Goal: Task Accomplishment & Management: Manage account settings

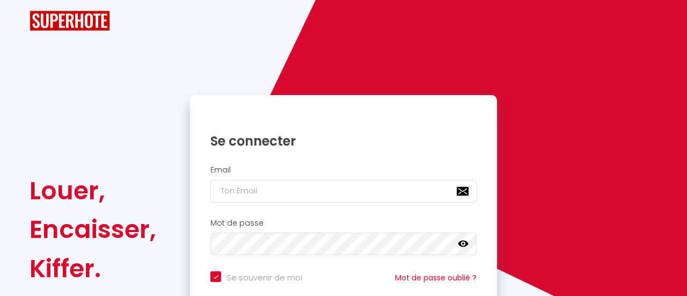
checkbox input "true"
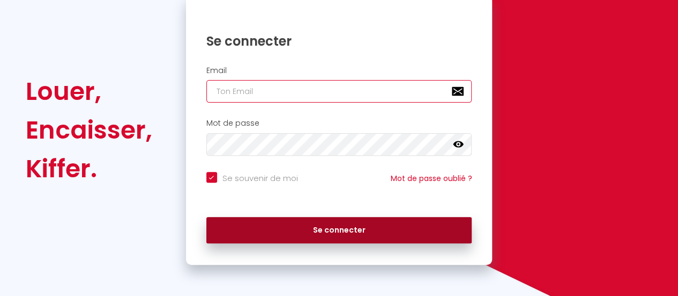
type input "[EMAIL_ADDRESS][DOMAIN_NAME]"
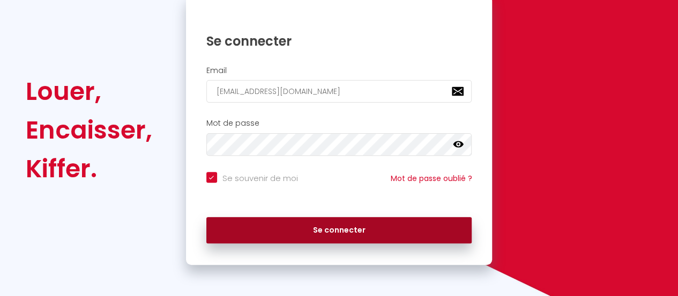
click at [310, 234] on button "Se connecter" at bounding box center [339, 230] width 266 height 27
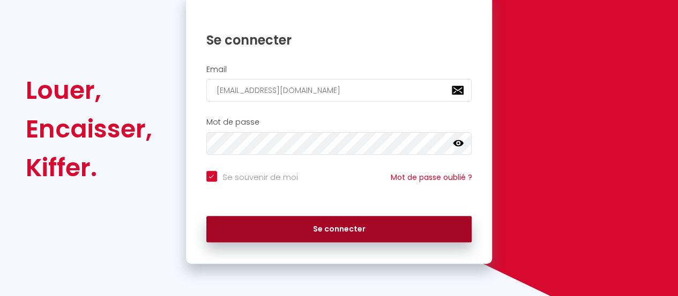
checkbox input "true"
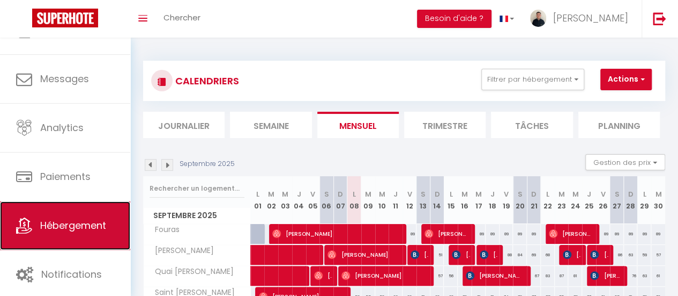
click at [55, 233] on link "Hébergement" at bounding box center [65, 225] width 130 height 48
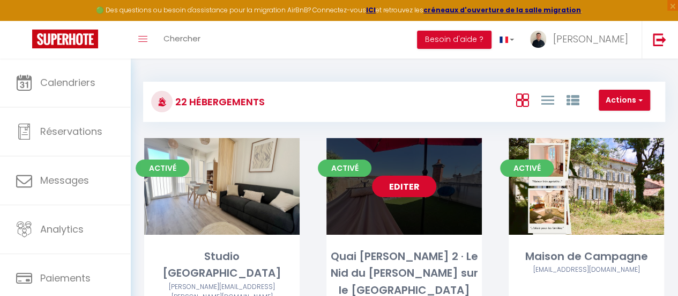
click at [393, 189] on link "Editer" at bounding box center [404, 185] width 64 height 21
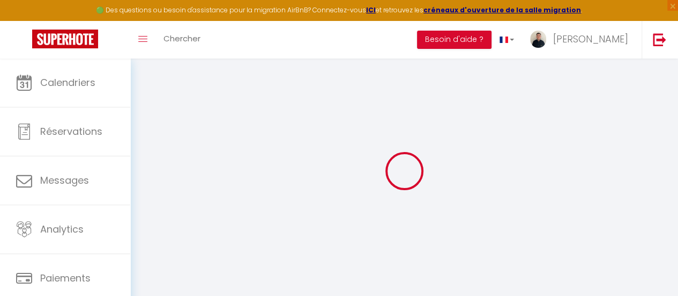
select select "+ 22 %"
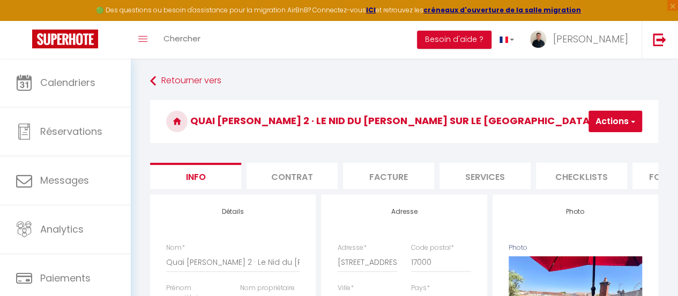
select select
checkbox input "false"
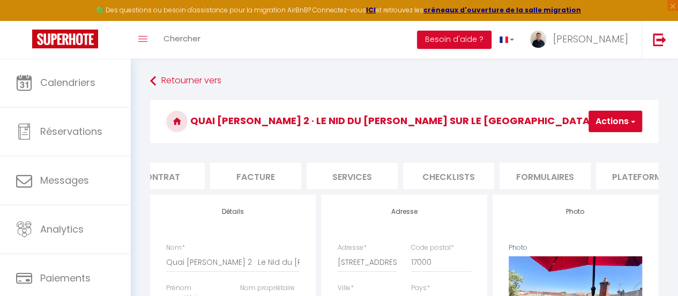
scroll to position [0, 134]
click at [614, 173] on li "Plateformes" at bounding box center [641, 176] width 91 height 26
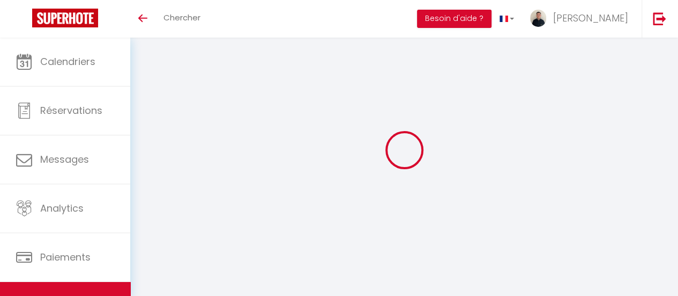
select select "15473-1486353941038007336"
select select "+ 22 %"
select select "well_reviewed_guests"
select select "EUR"
select select
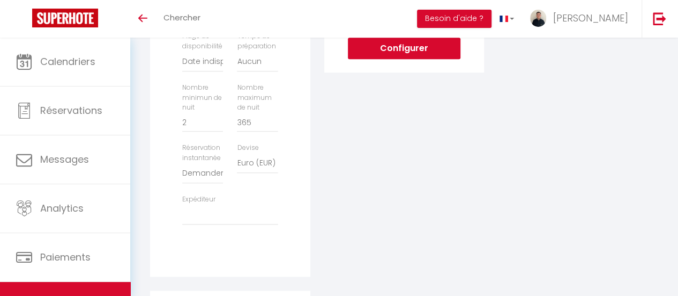
scroll to position [337, 0]
click at [207, 176] on select "Activée Demander des évaluations positives" at bounding box center [202, 173] width 41 height 20
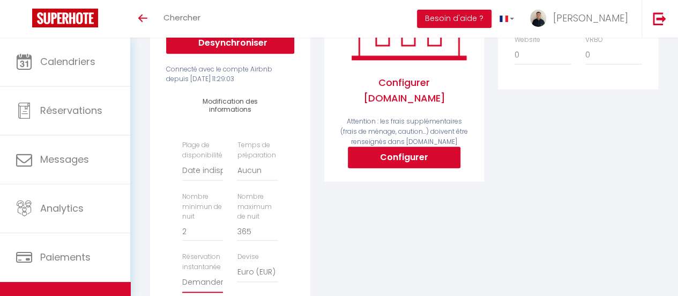
scroll to position [226, 0]
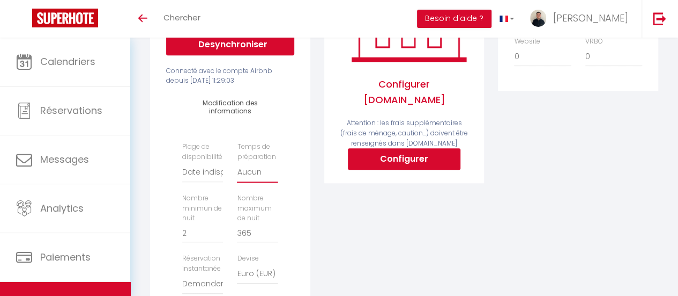
click at [251, 176] on select "Aucun 1 nuit avant et après chaque réservation 2 nuits avant et après chaque ré…" at bounding box center [257, 172] width 41 height 20
click at [315, 173] on div "Airbnb Appartement [PERSON_NAME] · Soleil [PERSON_NAME] - Appartement Neuf avec…" at bounding box center [230, 174] width 174 height 454
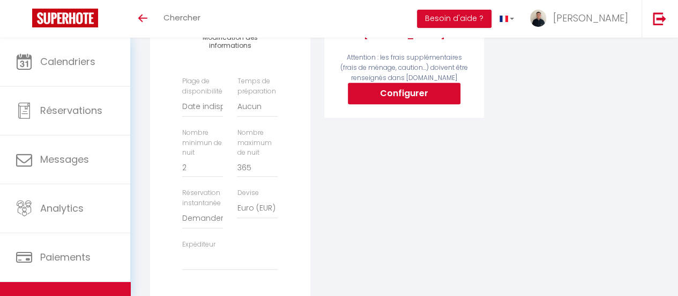
scroll to position [292, 0]
click at [200, 108] on select "Date indisponible par [PERSON_NAME] 1 mois 3 mois 6 mois 9 mois 12 mois 24 mois" at bounding box center [202, 106] width 41 height 20
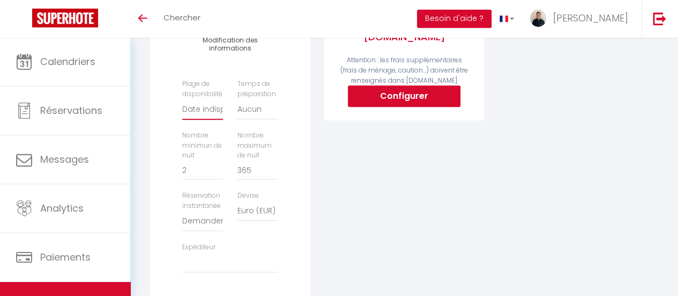
scroll to position [288, 0]
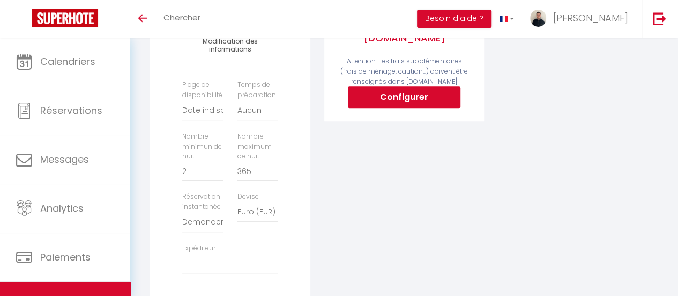
click at [301, 146] on div "Airbnb Appartement [PERSON_NAME] · Soleil [PERSON_NAME] - Appartement Neuf avec…" at bounding box center [230, 105] width 160 height 440
click at [266, 120] on select "Aucun 1 nuit avant et après chaque réservation 2 nuits avant et après chaque ré…" at bounding box center [257, 110] width 41 height 20
click at [267, 121] on select "Aucun 1 nuit avant et après chaque réservation 2 nuits avant et après chaque ré…" at bounding box center [257, 110] width 41 height 20
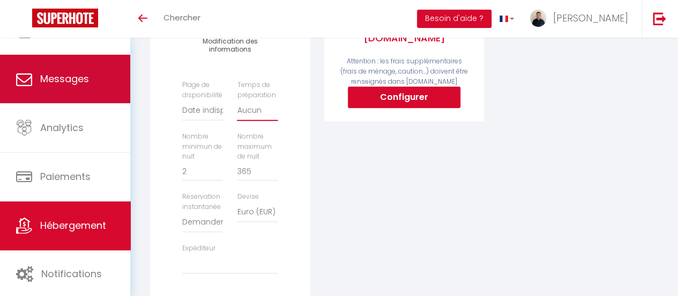
click at [80, 62] on link "Messages" at bounding box center [65, 79] width 130 height 48
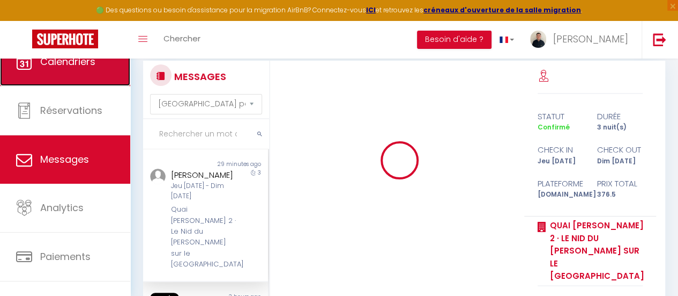
click at [61, 62] on link "Calendriers" at bounding box center [65, 62] width 130 height 48
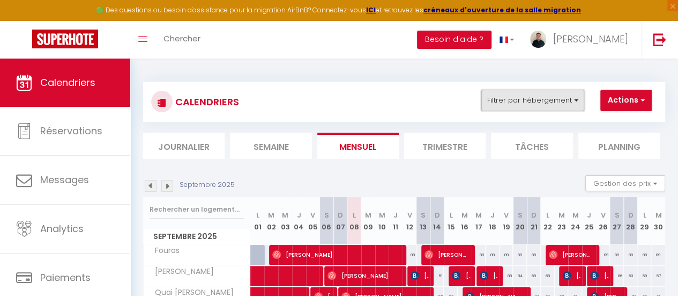
click at [526, 99] on button "Filtrer par hébergement" at bounding box center [533, 100] width 103 height 21
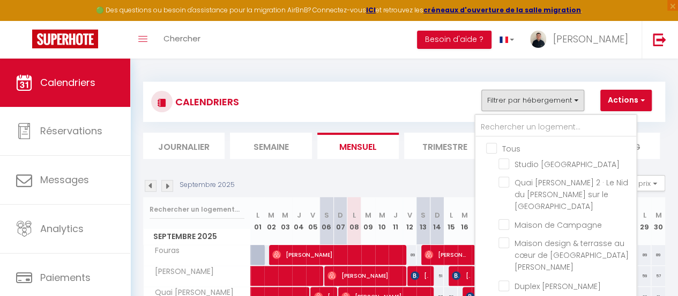
click at [492, 144] on input "Tous" at bounding box center [566, 147] width 161 height 11
checkbox input "true"
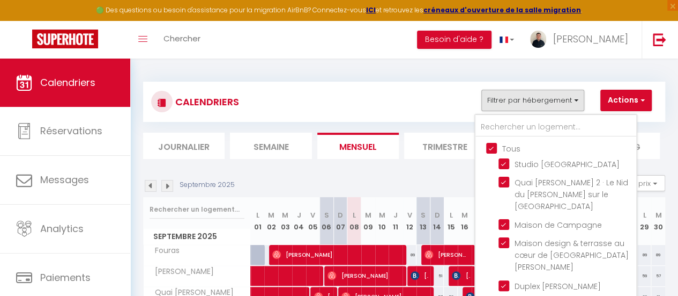
checkbox input "true"
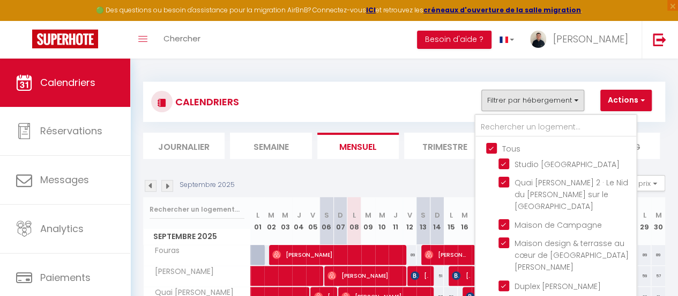
checkbox input "true"
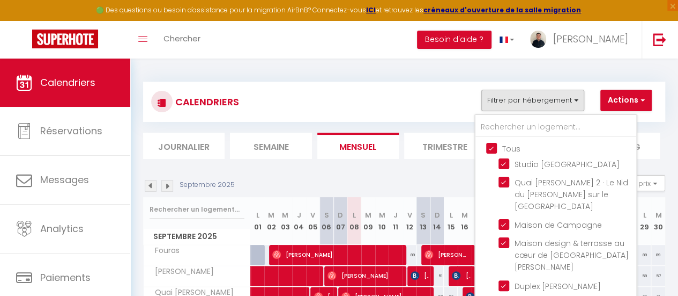
checkbox input "true"
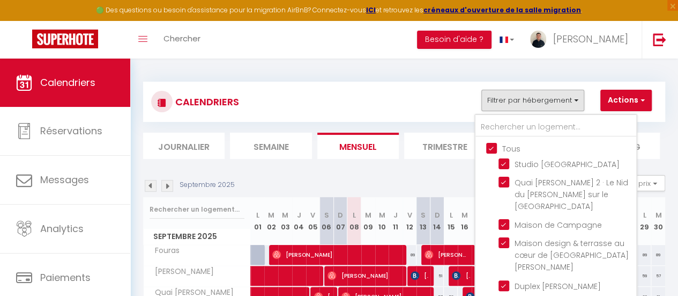
checkbox input "true"
click at [492, 144] on input "Tous" at bounding box center [566, 147] width 161 height 11
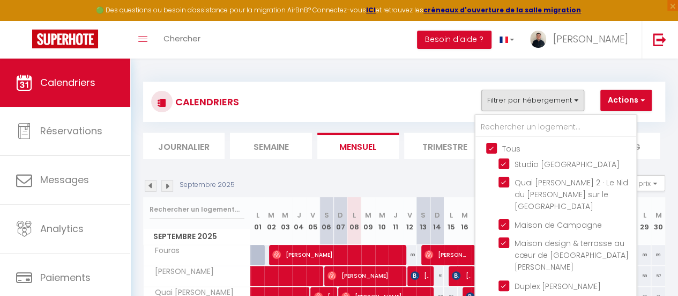
checkbox input "false"
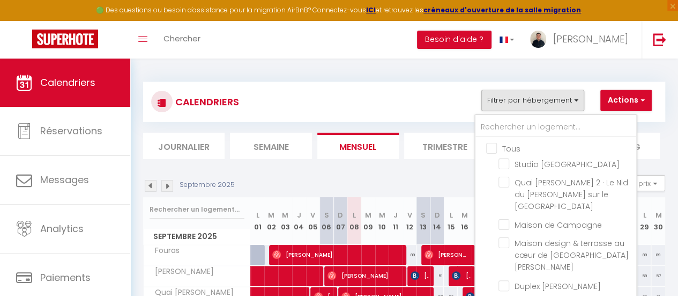
checkbox input "false"
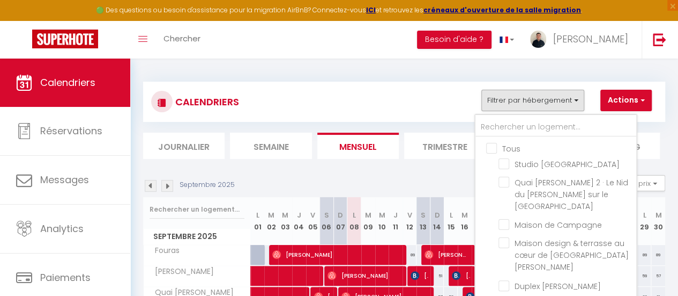
checkbox input "false"
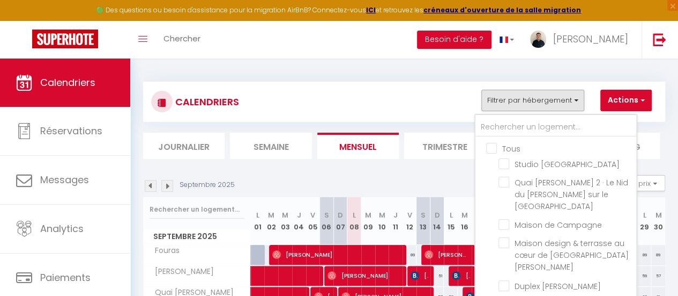
checkbox input "false"
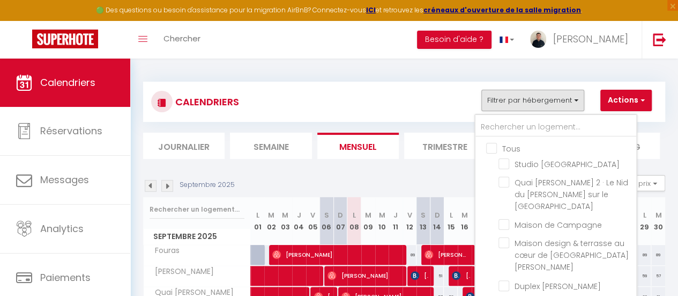
checkbox input "false"
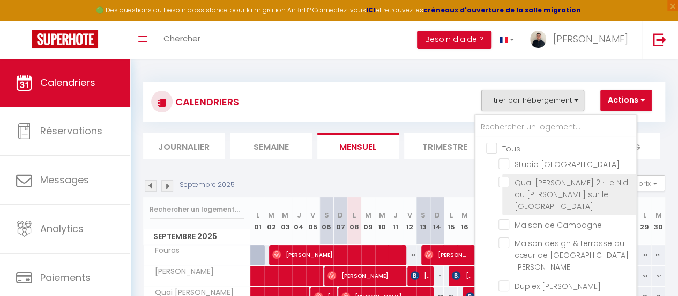
click at [505, 181] on input "Quai [PERSON_NAME] 2 · Le Nid du [PERSON_NAME] sur le [GEOGRAPHIC_DATA]" at bounding box center [566, 181] width 134 height 11
checkbox input "true"
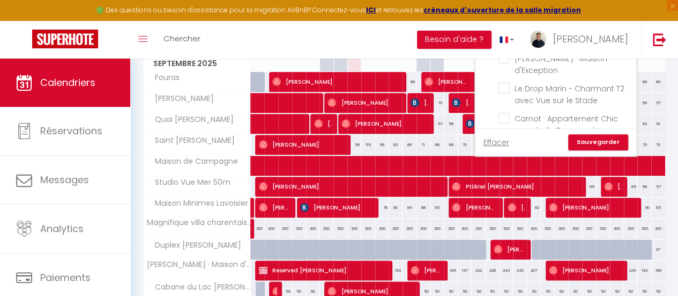
click at [602, 138] on link "Sauvegarder" at bounding box center [599, 142] width 60 height 16
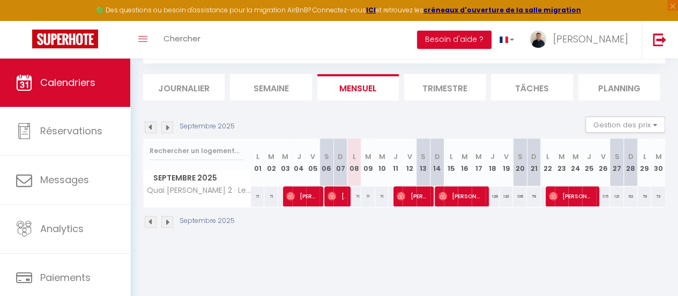
scroll to position [58, 0]
click at [355, 195] on div "71" at bounding box center [355, 196] width 14 height 20
type input "71"
type input "Lun 08 Septembre 2025"
type input "[DATE] Septembre 2025"
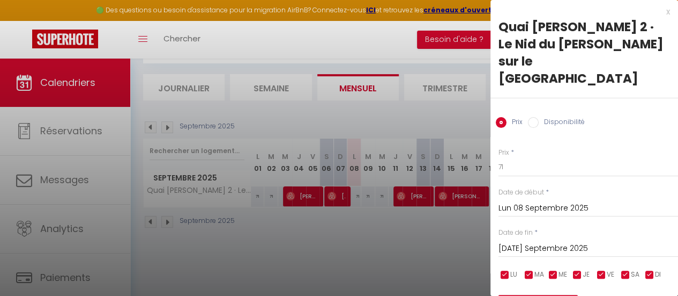
click at [554, 117] on label "Disponibilité" at bounding box center [562, 123] width 46 height 12
click at [539, 117] on input "Disponibilité" at bounding box center [533, 122] width 11 height 11
radio input "true"
radio input "false"
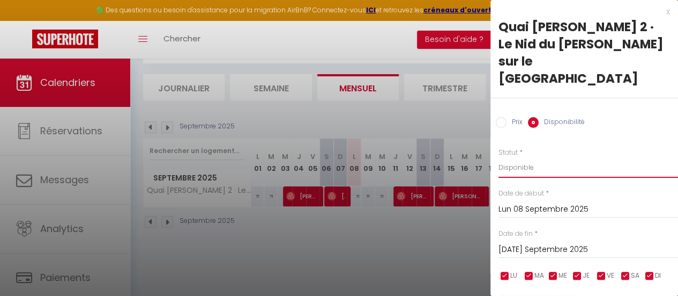
click at [528, 157] on select "Disponible Indisponible" at bounding box center [589, 167] width 180 height 20
select select "0"
click at [499, 157] on select "Disponible Indisponible" at bounding box center [589, 167] width 180 height 20
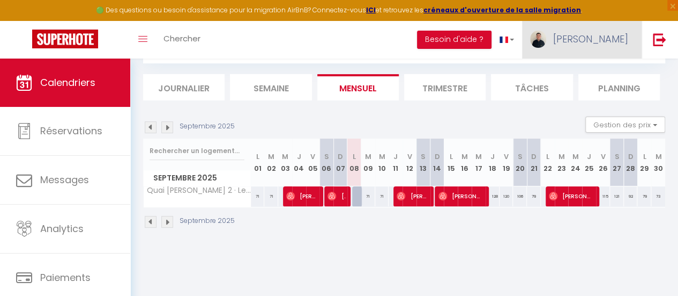
click at [586, 24] on link "[PERSON_NAME]" at bounding box center [582, 40] width 120 height 38
click at [515, 246] on div "CALENDRIERS Filtrer par hébergement Tous Studio [GEOGRAPHIC_DATA] Quai [PERSON_…" at bounding box center [404, 126] width 548 height 252
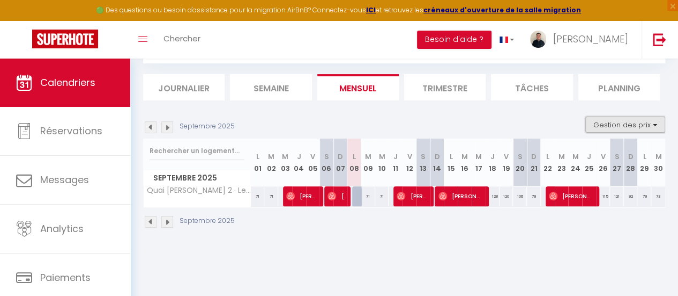
click at [644, 124] on button "Gestion des prix" at bounding box center [626, 124] width 80 height 16
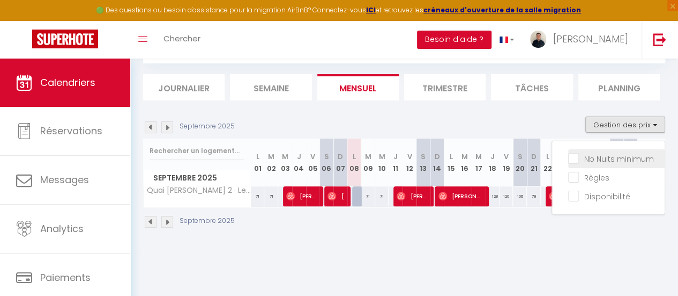
click at [569, 155] on input "Nb Nuits minimum" at bounding box center [617, 157] width 97 height 11
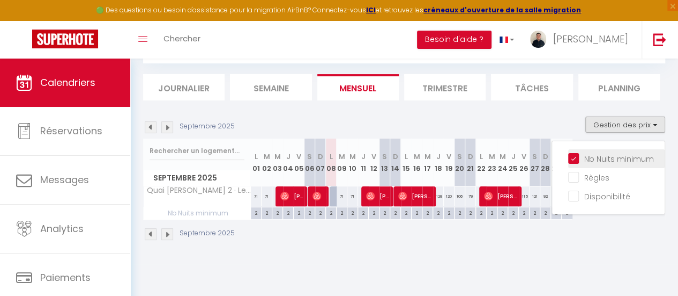
click at [569, 155] on input "Nb Nuits minimum" at bounding box center [617, 157] width 97 height 11
checkbox input "false"
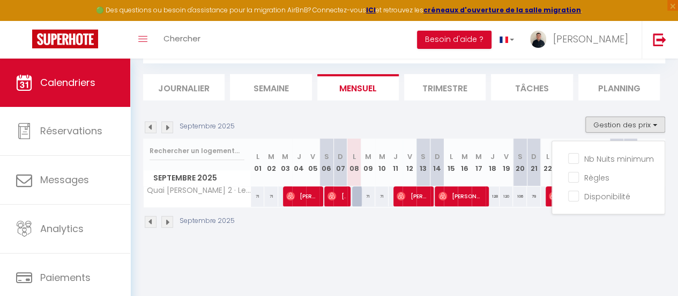
click at [504, 123] on div "Septembre 2025 Gestion des prix Nb Nuits minimum Règles Disponibilité" at bounding box center [404, 127] width 522 height 22
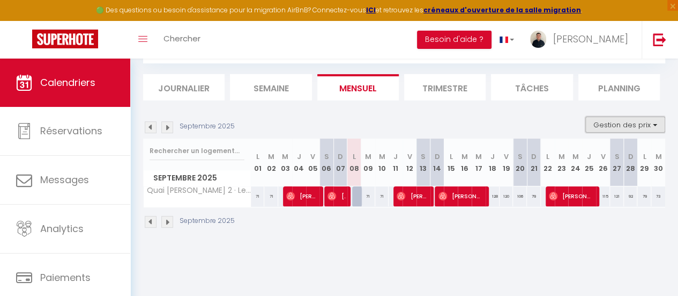
click at [623, 126] on button "Gestion des prix" at bounding box center [626, 124] width 80 height 16
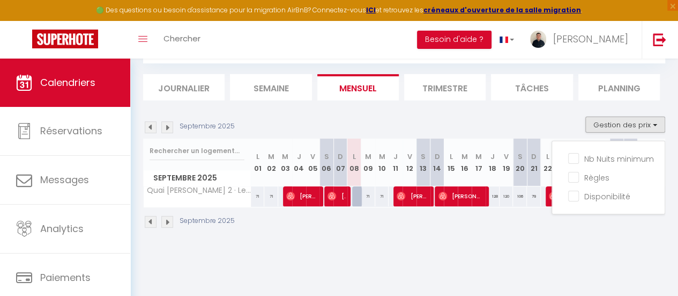
click at [516, 117] on div "Septembre 2025 Gestion des prix Nb Nuits minimum Règles Disponibilité" at bounding box center [404, 127] width 522 height 22
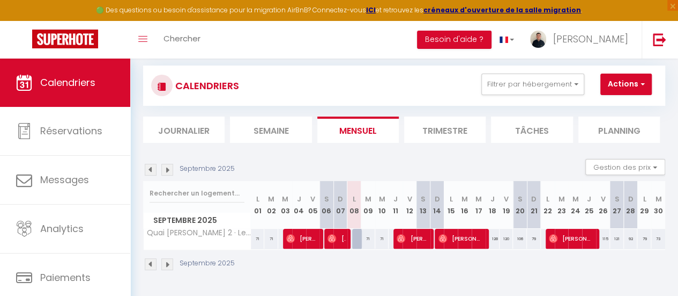
scroll to position [0, 0]
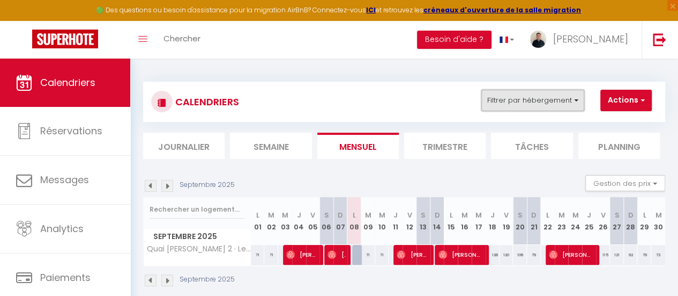
click at [536, 98] on button "Filtrer par hébergement" at bounding box center [533, 100] width 103 height 21
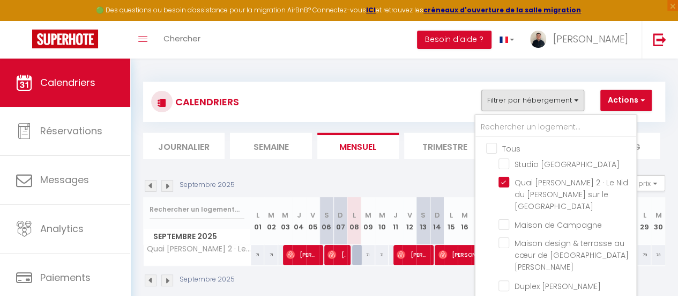
click at [494, 145] on input "Tous" at bounding box center [566, 147] width 161 height 11
checkbox input "true"
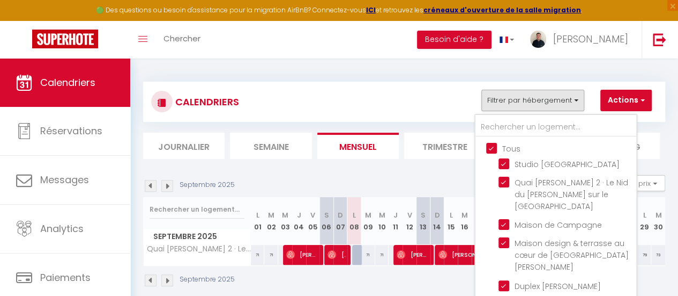
checkbox input "true"
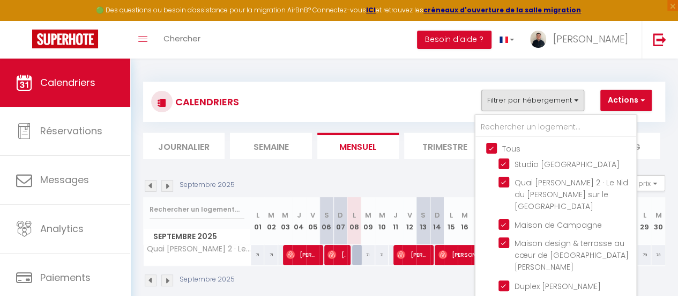
checkbox input "true"
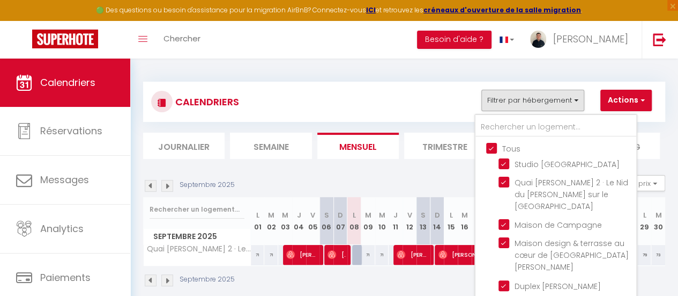
checkbox input "true"
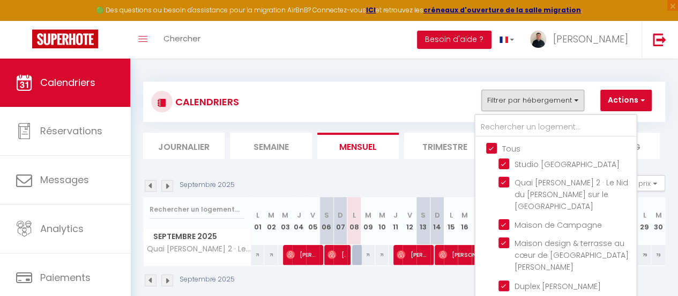
checkbox input "true"
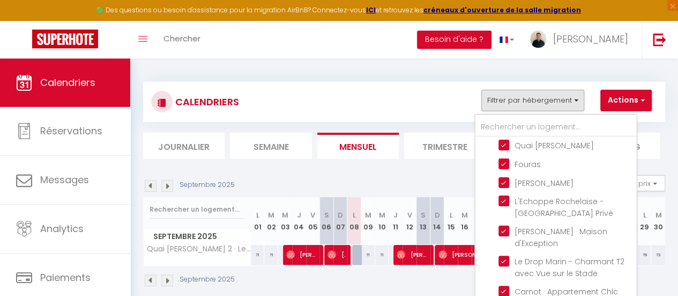
scroll to position [58, 0]
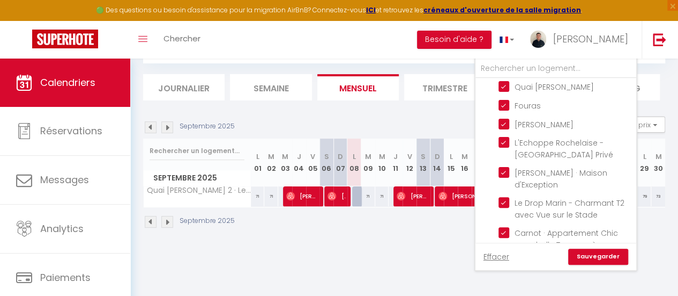
click at [595, 255] on link "Sauvegarder" at bounding box center [599, 256] width 60 height 16
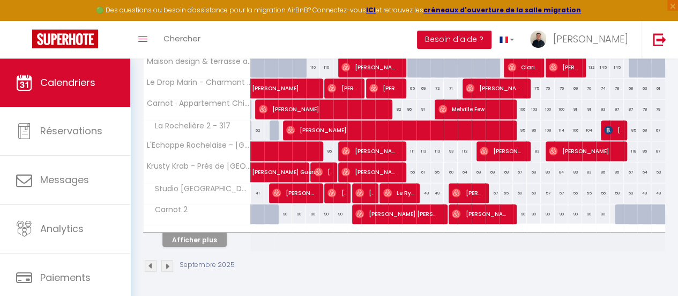
scroll to position [439, 0]
click at [204, 225] on div at bounding box center [197, 228] width 107 height 7
click at [200, 232] on button "Afficher plus" at bounding box center [195, 239] width 64 height 14
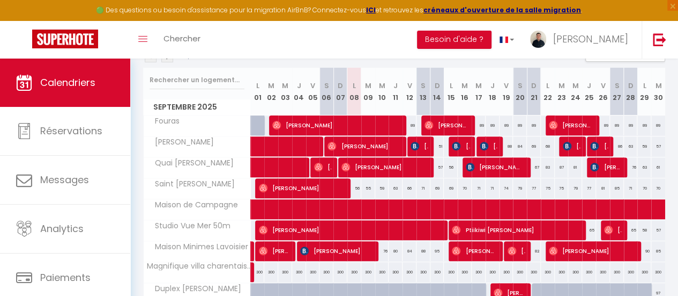
scroll to position [128, 0]
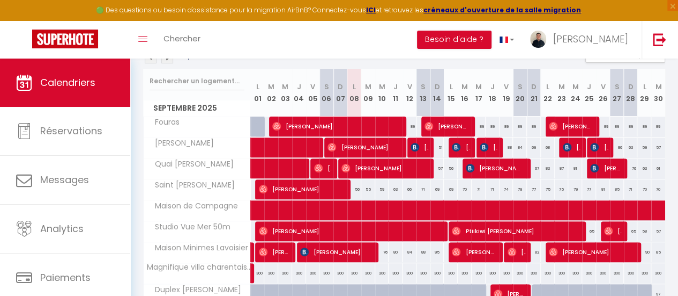
click at [394, 87] on abbr "J" at bounding box center [396, 87] width 4 height 10
drag, startPoint x: 389, startPoint y: 98, endPoint x: 396, endPoint y: 99, distance: 7.5
click at [396, 99] on th "J 11" at bounding box center [396, 93] width 14 height 48
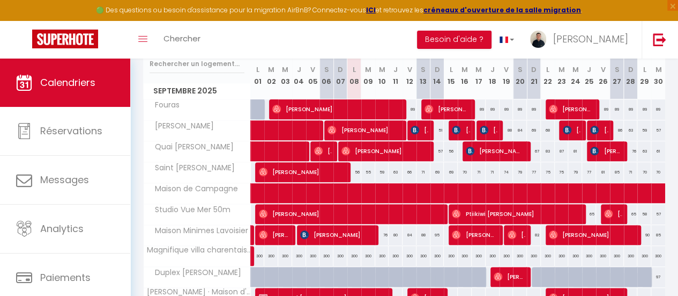
scroll to position [149, 0]
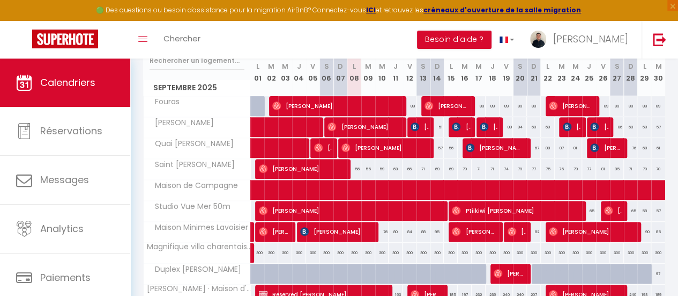
drag, startPoint x: 403, startPoint y: 69, endPoint x: 410, endPoint y: 80, distance: 13.7
click at [410, 80] on th "V 12" at bounding box center [410, 72] width 14 height 48
click at [403, 63] on th "V 12" at bounding box center [410, 72] width 14 height 48
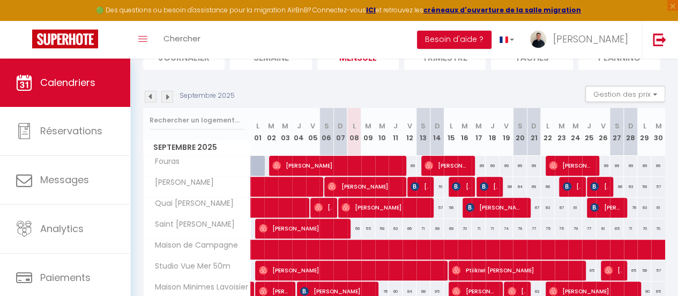
scroll to position [88, 0]
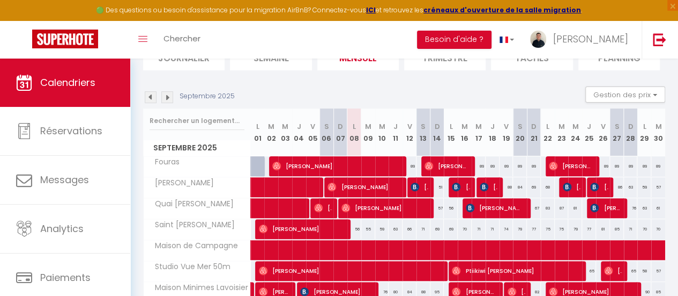
drag, startPoint x: 381, startPoint y: 124, endPoint x: 380, endPoint y: 132, distance: 8.7
click at [380, 132] on th "M 10" at bounding box center [382, 132] width 14 height 48
click at [381, 137] on th "M 10" at bounding box center [382, 132] width 14 height 48
drag, startPoint x: 382, startPoint y: 137, endPoint x: 374, endPoint y: 118, distance: 20.2
click at [375, 118] on th "M 10" at bounding box center [382, 132] width 14 height 48
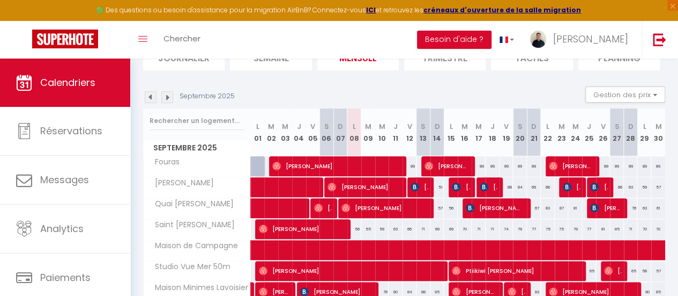
click at [394, 97] on div "Septembre 2025 Gestion des prix Nb Nuits minimum Règles Disponibilité" at bounding box center [404, 97] width 522 height 22
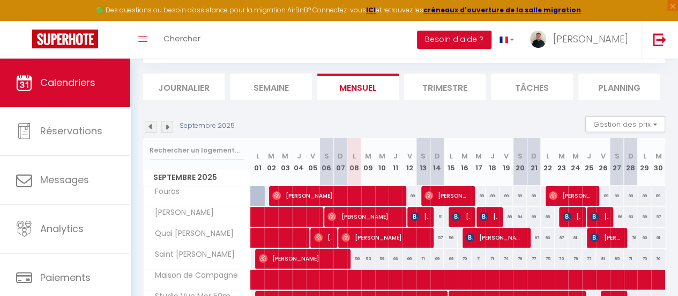
scroll to position [8, 0]
